Goal: Transaction & Acquisition: Purchase product/service

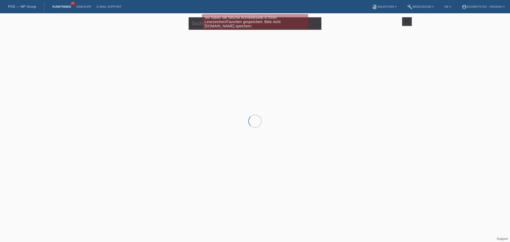
drag, startPoint x: 343, startPoint y: 61, endPoint x: 162, endPoint y: 32, distance: 183.2
click at [339, 58] on div at bounding box center [255, 58] width 319 height 53
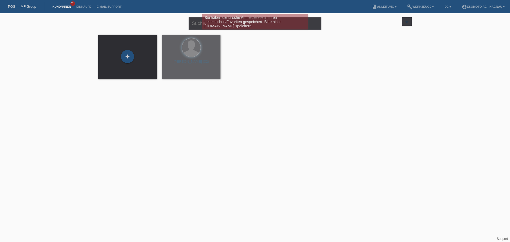
drag, startPoint x: 53, startPoint y: 6, endPoint x: 59, endPoint y: 5, distance: 5.3
click at [54, 6] on link "Kund*innen" at bounding box center [62, 6] width 24 height 3
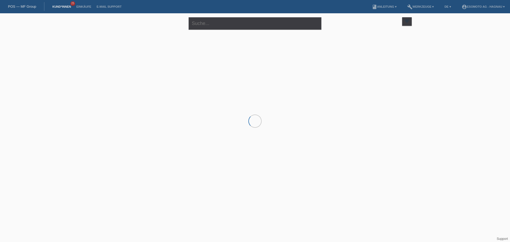
click at [128, 58] on div at bounding box center [255, 58] width 319 height 53
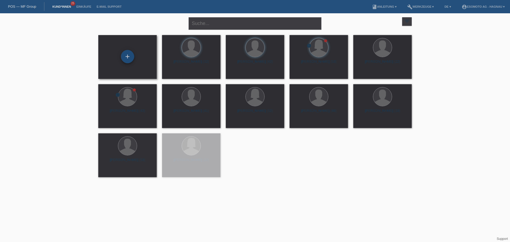
click at [126, 57] on div "+" at bounding box center [127, 56] width 13 height 13
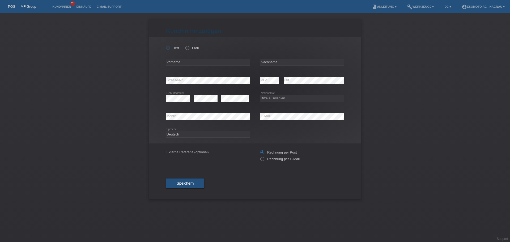
click at [170, 46] on label "Herr" at bounding box center [172, 48] width 13 height 4
click at [169, 46] on input "Herr" at bounding box center [167, 47] width 3 height 3
radio input "true"
click at [182, 61] on input "text" at bounding box center [208, 62] width 84 height 7
type input "Jomard"
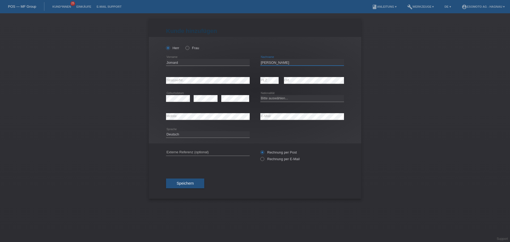
type input "[PERSON_NAME]"
click at [282, 98] on select "Bitte auswählen... Schweiz Deutschland Liechtenstein Österreich ------------ Af…" at bounding box center [302, 98] width 84 height 6
select select "SY"
click at [260, 95] on select "Bitte auswählen... Schweiz Deutschland Liechtenstein Österreich ------------ Af…" at bounding box center [302, 98] width 84 height 6
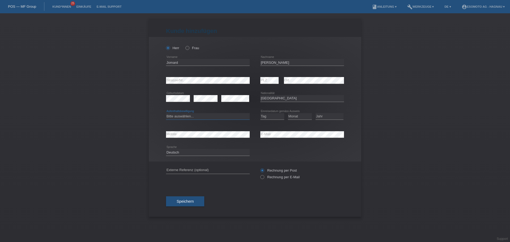
click at [194, 114] on select "Bitte auswählen... C B B - Flüchtlingsstatus Andere" at bounding box center [208, 116] width 84 height 6
select select "B"
click at [166, 113] on select "Bitte auswählen... C B B - Flüchtlingsstatus Andere" at bounding box center [208, 116] width 84 height 6
click at [277, 118] on select "Tag 01 02 03 04 05 06 07 08 09 10 11" at bounding box center [272, 116] width 24 height 6
select select "28"
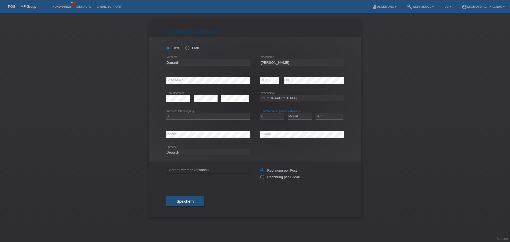
click at [260, 113] on select "Tag 01 02 03 04 05 06 07 08 09 10 11" at bounding box center [272, 116] width 24 height 6
click at [302, 117] on select "Monat 01 02 03 04 05 06 07 08 09 10 11" at bounding box center [300, 116] width 24 height 6
select select "11"
click at [288, 113] on select "Monat 01 02 03 04 05 06 07 08 09 10 11" at bounding box center [300, 116] width 24 height 6
click at [329, 117] on select "Jahr 2025 2024 2023 2022 2021 2020 2019 2018 2017 2016 2015 2014 2013 2012 2011…" at bounding box center [329, 116] width 28 height 6
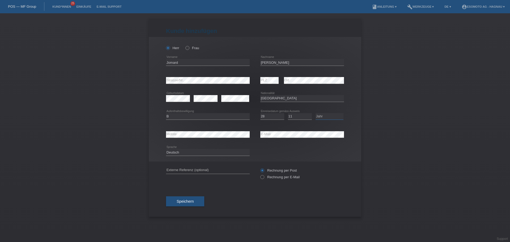
select select "2011"
click at [315, 113] on select "Jahr 2025 2024 2023 2022 2021 2020 2019 2018 2017 2016 2015 2014 2013 2012 2011…" at bounding box center [329, 116] width 28 height 6
click at [319, 154] on div "Deutsch Français Italiano English error Sprache" at bounding box center [255, 152] width 178 height 18
click at [184, 201] on span "Speichern" at bounding box center [185, 201] width 17 height 4
drag, startPoint x: 188, startPoint y: 202, endPoint x: 235, endPoint y: 202, distance: 47.0
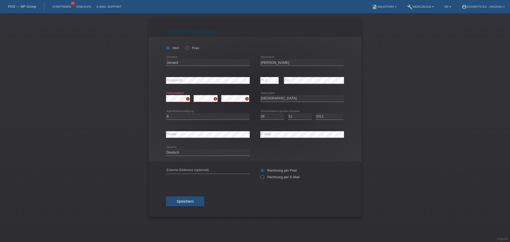
click at [190, 203] on span "Speichern" at bounding box center [185, 201] width 17 height 4
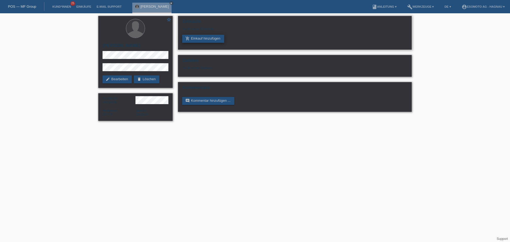
click at [199, 41] on link "add_shopping_cart Einkauf hinzufügen" at bounding box center [203, 39] width 42 height 8
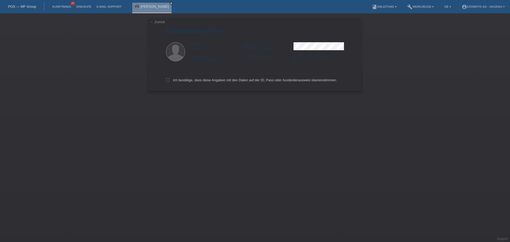
click at [168, 79] on icon at bounding box center [167, 79] width 3 height 3
click at [168, 79] on input "Ich bestätige, dass diese Angaben mit den Daten auf der ID, Pass oder Ausländer…" at bounding box center [167, 79] width 3 height 3
checkbox input "true"
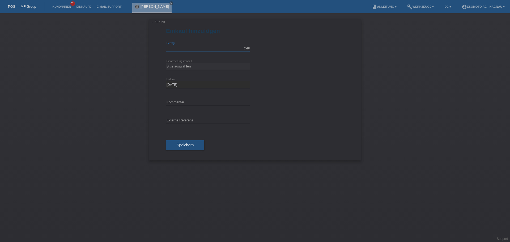
click at [190, 47] on input "text" at bounding box center [208, 48] width 84 height 7
type input "5600.00"
drag, startPoint x: 188, startPoint y: 66, endPoint x: 191, endPoint y: 66, distance: 3.7
click at [188, 66] on select "Bitte auswählen Fixe Raten Kauf auf Rechnung mit Teilzahlungsoption" at bounding box center [208, 66] width 84 height 6
select select "69"
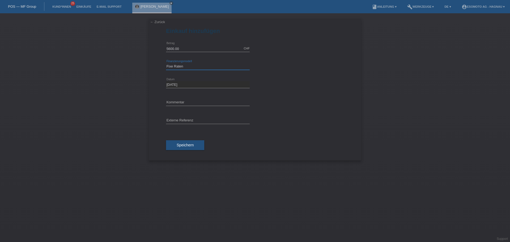
click at [166, 63] on select "Bitte auswählen Fixe Raten Kauf auf Rechnung mit Teilzahlungsoption" at bounding box center [208, 66] width 84 height 6
click at [220, 87] on select "Bitte auswählen 12 Raten 24 Raten 36 Raten 48 Raten" at bounding box center [208, 84] width 84 height 6
select select "139"
click at [166, 81] on select "Bitte auswählen 12 Raten 24 Raten 36 Raten 48 Raten" at bounding box center [208, 84] width 84 height 6
click at [189, 161] on button "Speichern" at bounding box center [185, 163] width 38 height 10
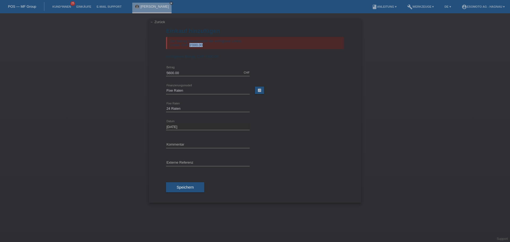
drag, startPoint x: 203, startPoint y: 44, endPoint x: 190, endPoint y: 46, distance: 13.6
click at [190, 46] on div "Der Betrag überschreitet die verfügbare Limite. Limite: CHF 3'000.00" at bounding box center [255, 43] width 178 height 12
click at [409, 83] on div "← Zurück Einkauf hinzufügen Der Betrag überschreitet die verfügbare Limite. Lim…" at bounding box center [255, 127] width 510 height 229
